Goal: Task Accomplishment & Management: Manage account settings

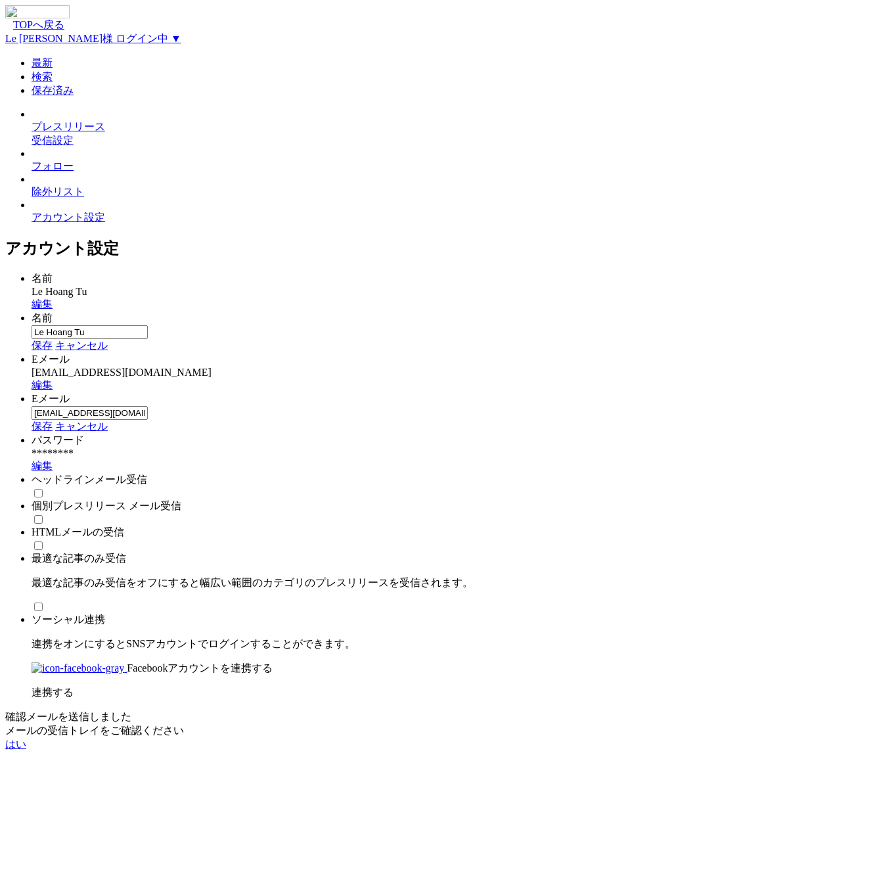
click at [53, 379] on link "編集" at bounding box center [42, 384] width 21 height 11
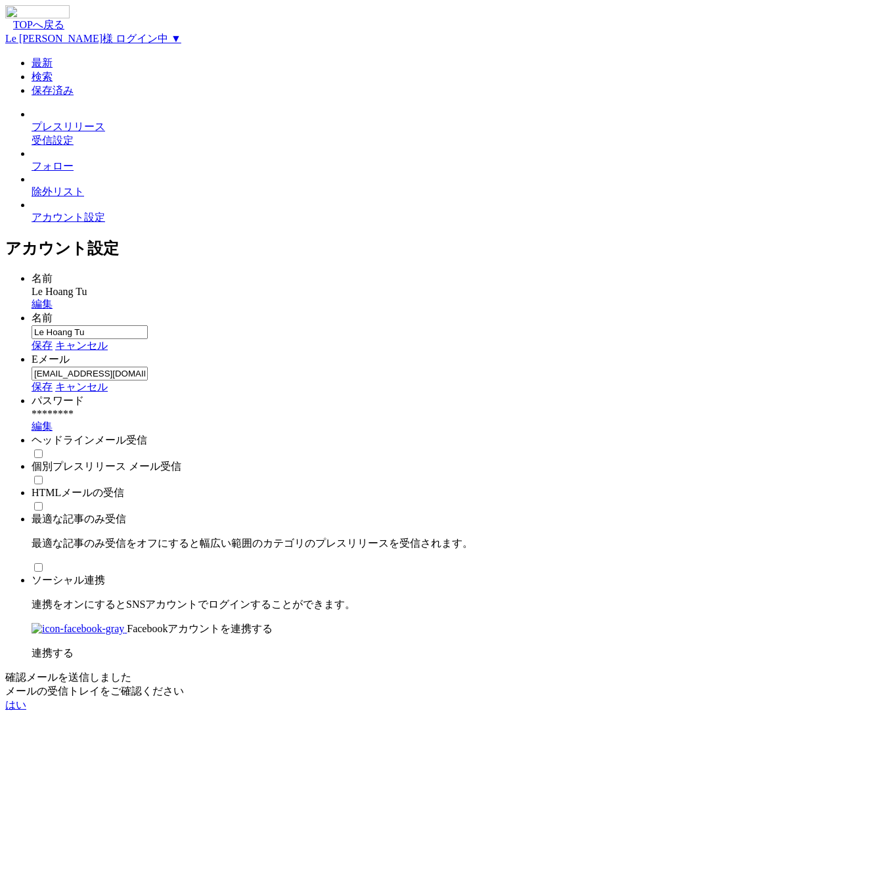
click at [550, 367] on div "lehoangtu_personal@prtimes.co.jp ×" at bounding box center [462, 374] width 860 height 14
click at [148, 367] on input "[EMAIL_ADDRESS][DOMAIN_NAME]" at bounding box center [90, 374] width 116 height 14
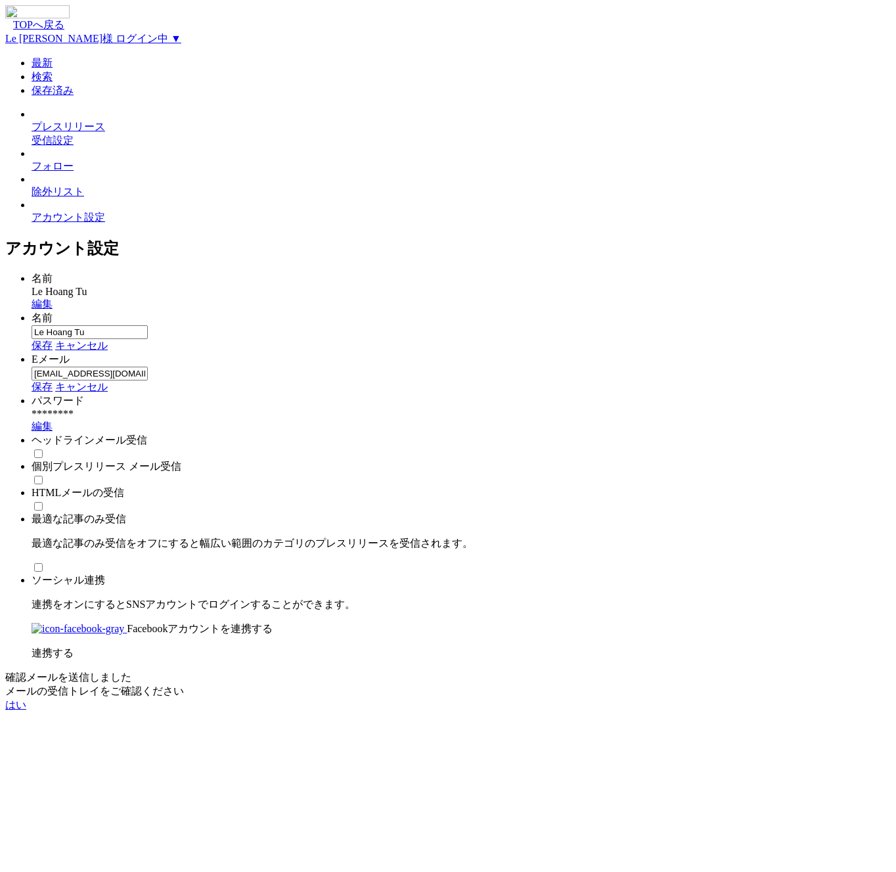
select select "vi"
type input "[EMAIL_ADDRESS][DOMAIN_NAME]"
click at [53, 381] on link "保存" at bounding box center [42, 386] width 21 height 11
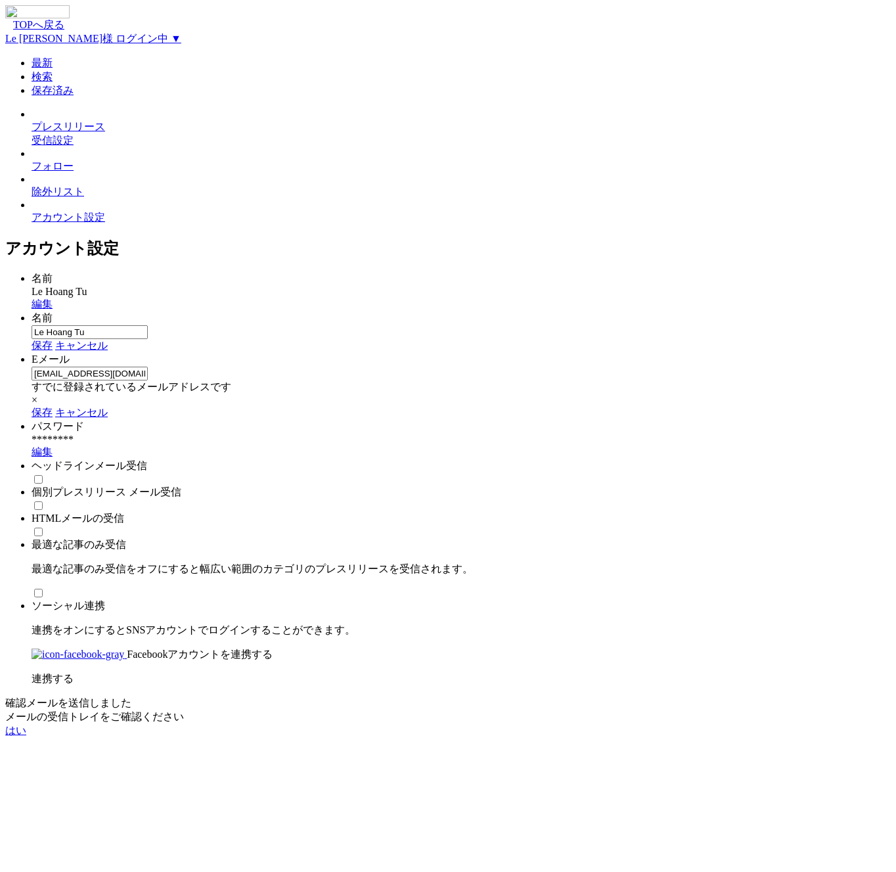
click at [148, 367] on input "[EMAIL_ADDRESS][DOMAIN_NAME]" at bounding box center [90, 374] width 116 height 14
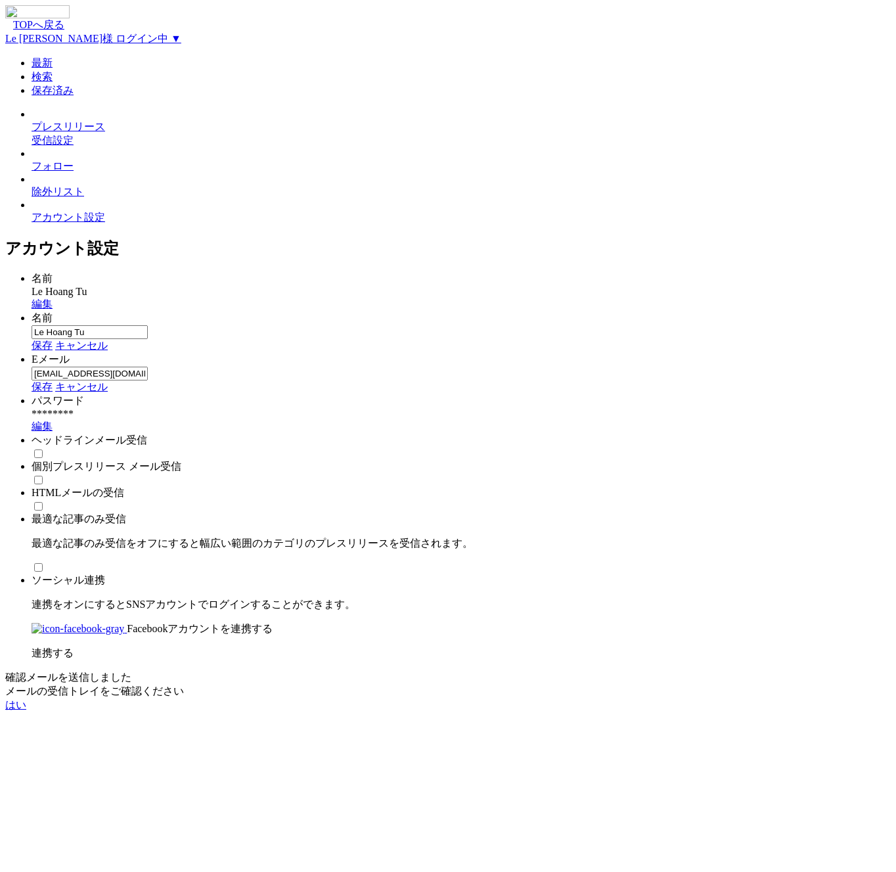
click at [148, 367] on input "[EMAIL_ADDRESS][DOMAIN_NAME]" at bounding box center [90, 374] width 116 height 14
select select "vi"
type input "a@uiprtimes.co.jp"
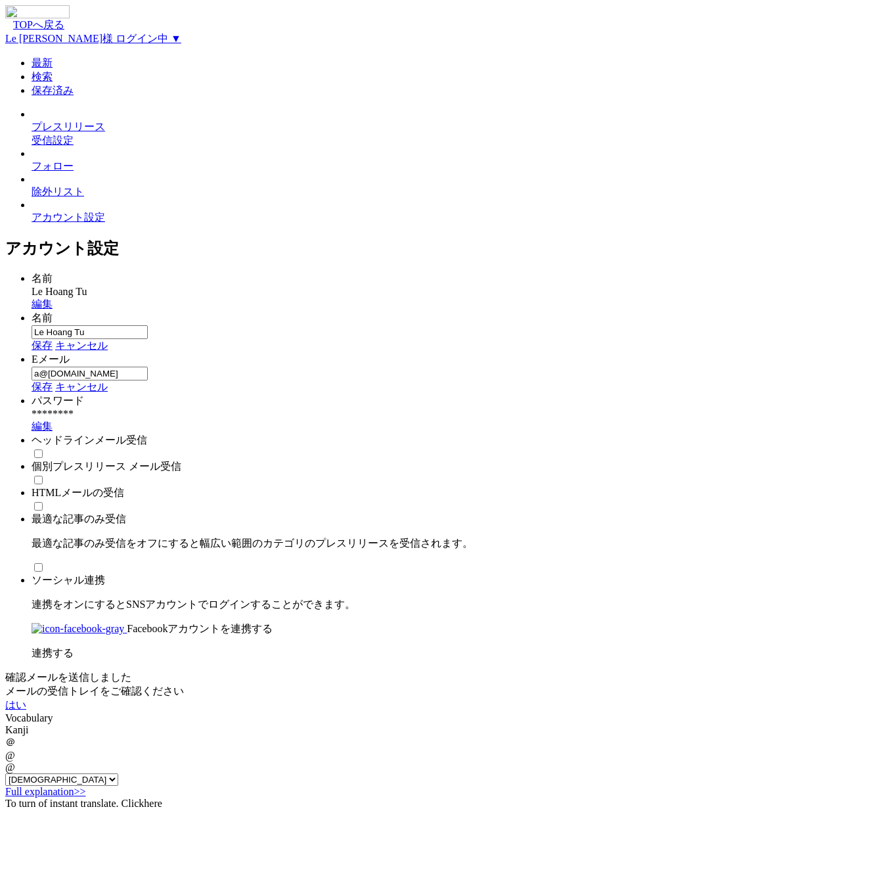
select select "vi"
type input "autify@prtimes.co.jp"
click at [53, 381] on link "保存" at bounding box center [42, 386] width 21 height 11
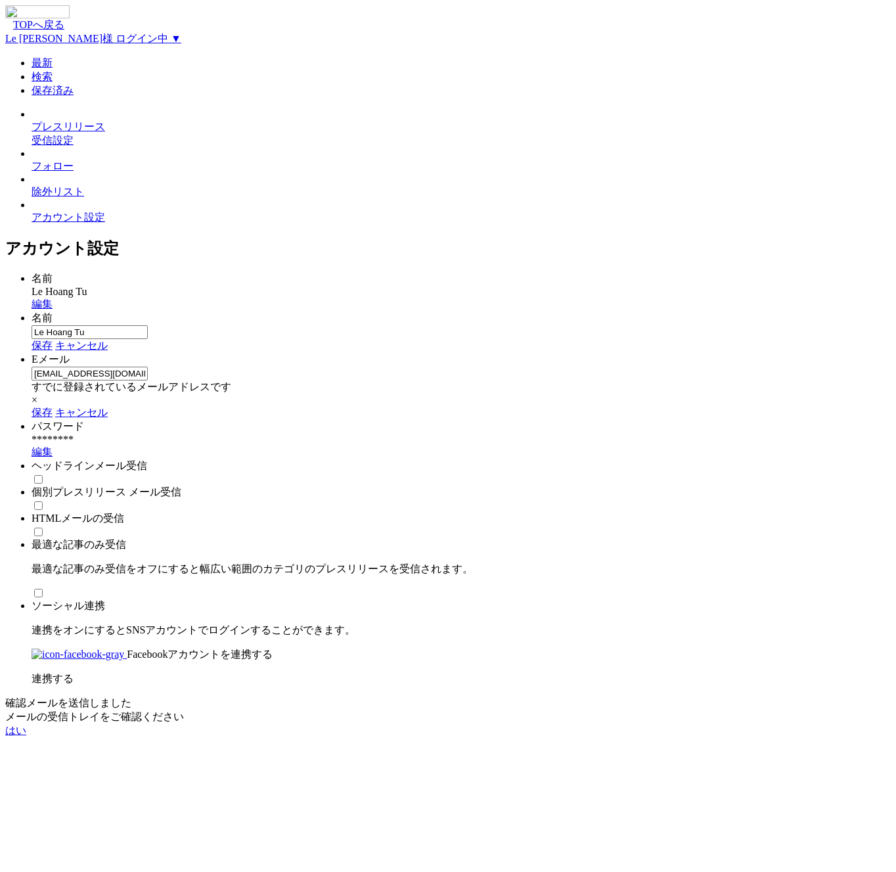
click at [53, 407] on link "保存" at bounding box center [42, 412] width 21 height 11
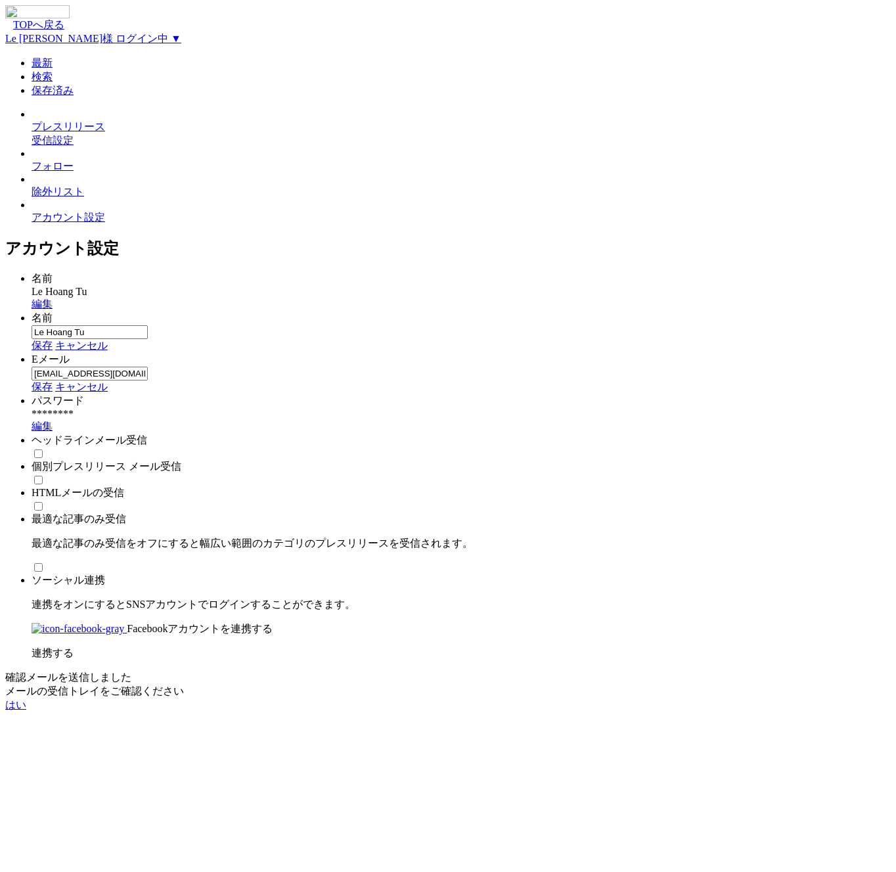
click at [53, 381] on link "保存" at bounding box center [42, 386] width 21 height 11
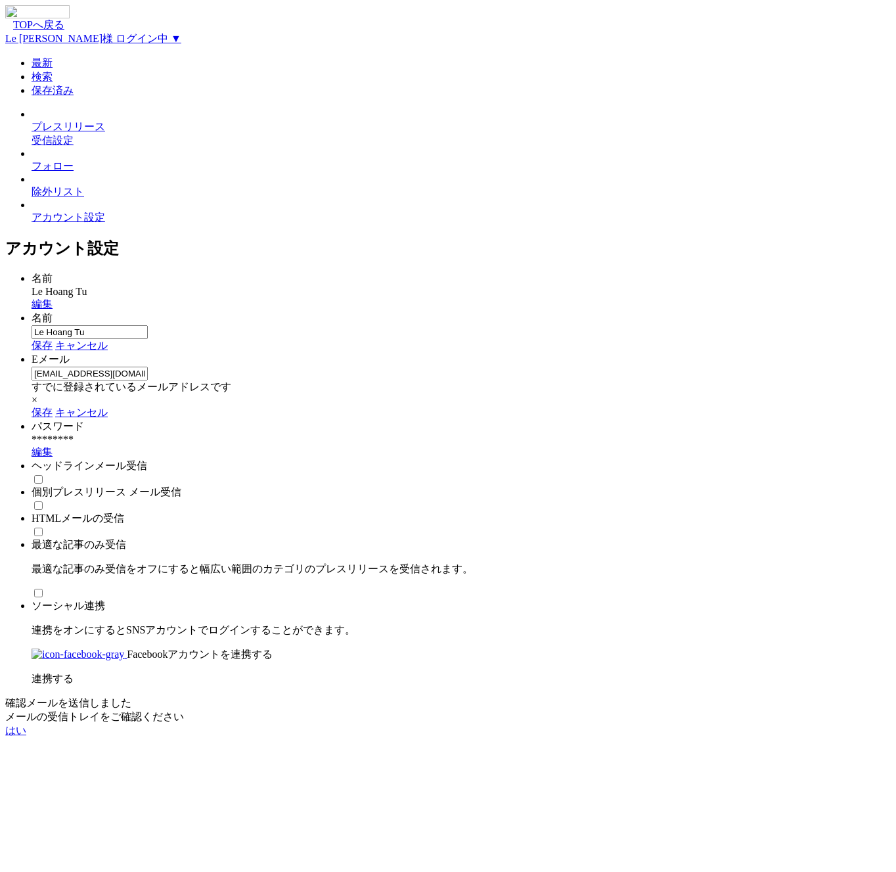
click at [706, 473] on div at bounding box center [462, 479] width 860 height 12
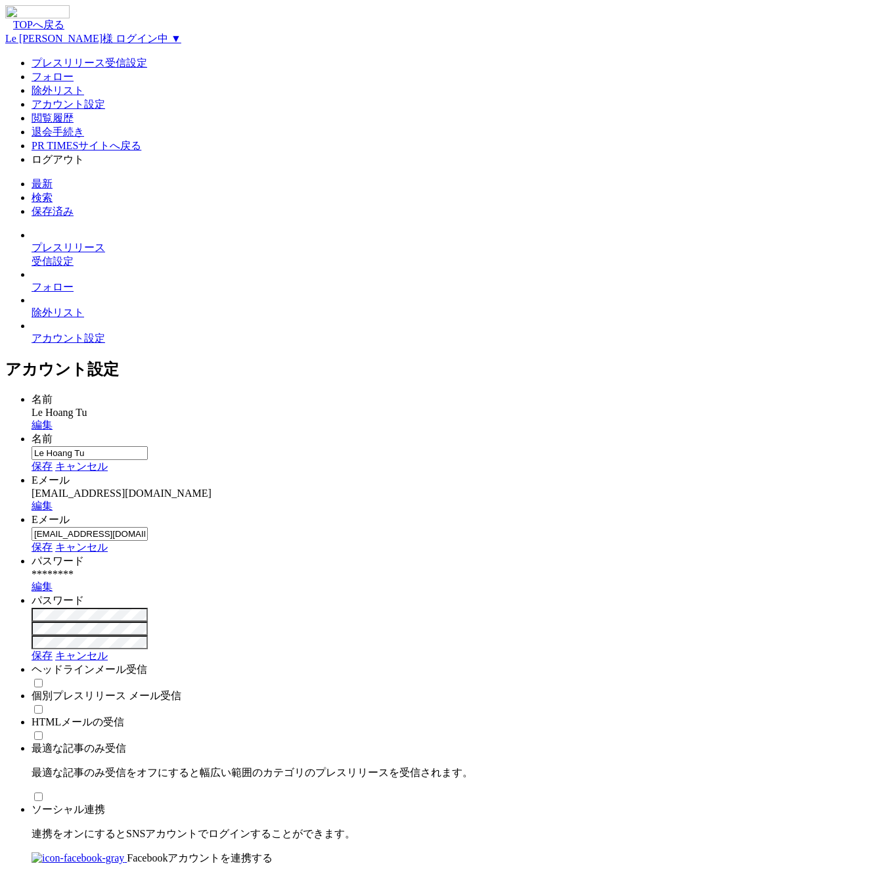
click at [53, 500] on link "編集" at bounding box center [42, 505] width 21 height 11
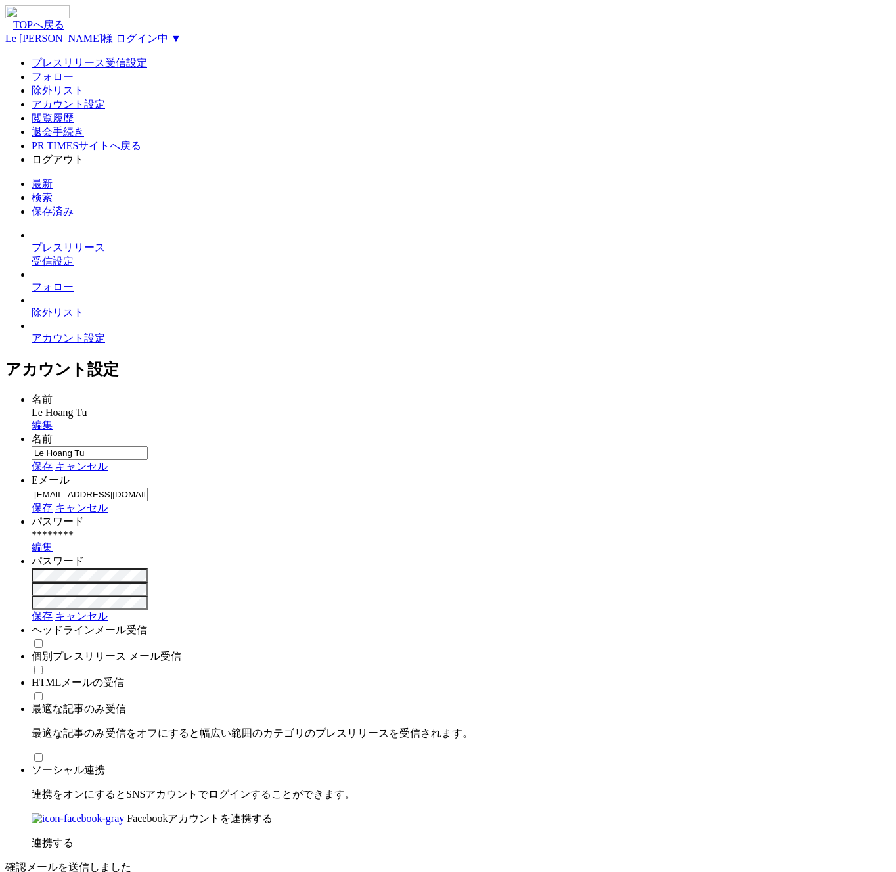
click at [148, 488] on input "[EMAIL_ADDRESS][DOMAIN_NAME]" at bounding box center [90, 495] width 116 height 14
select select "vi"
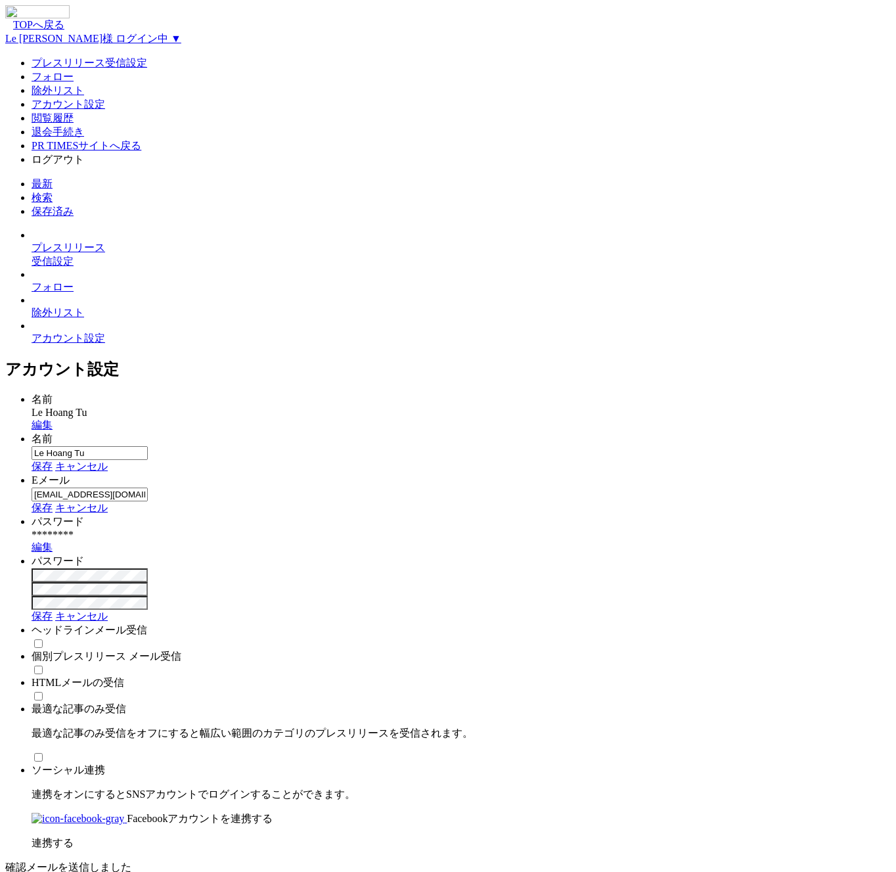
select select "vi"
type input "[EMAIL_ADDRESS][DOMAIN_NAME]"
click at [53, 502] on link "保存" at bounding box center [42, 507] width 21 height 11
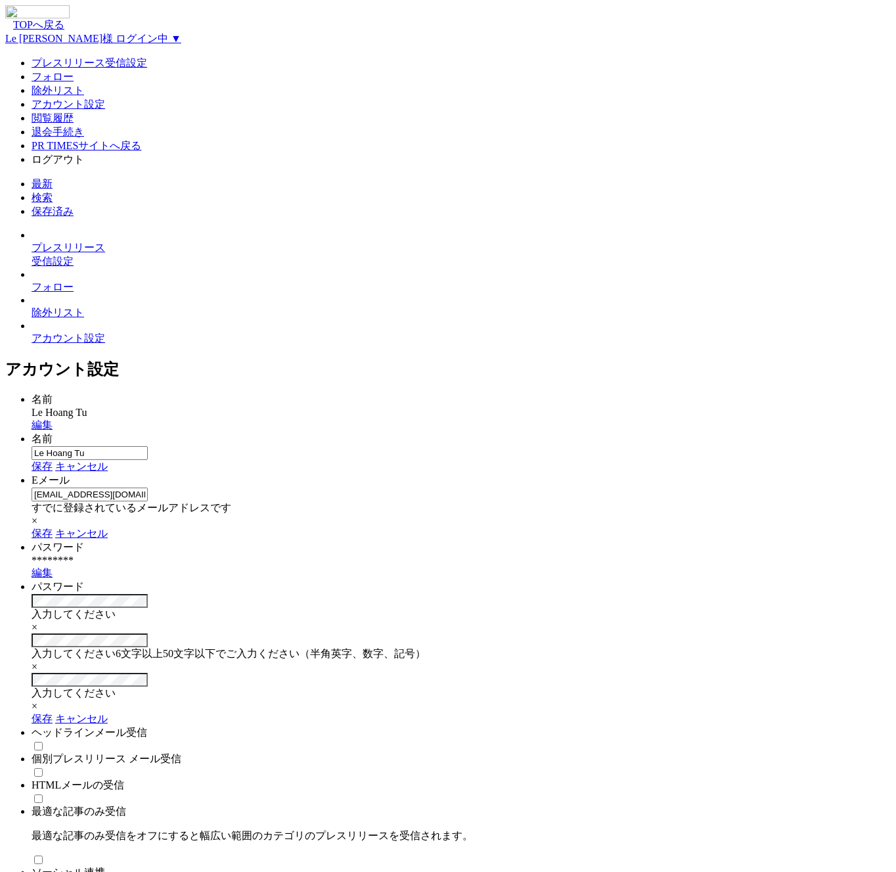
click at [517, 527] on div "保存 キャンセル" at bounding box center [462, 534] width 860 height 14
